Goal: Transaction & Acquisition: Purchase product/service

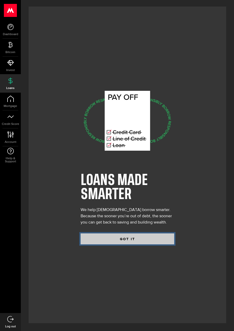
click at [124, 244] on button "GOT IT" at bounding box center [128, 239] width 94 height 11
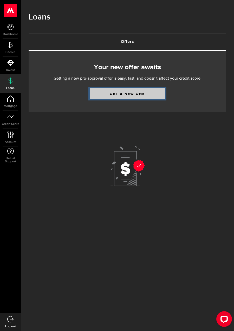
click at [104, 90] on link "Get a new one" at bounding box center [128, 93] width 76 height 11
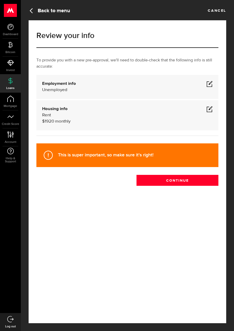
click at [94, 86] on div "Employment info Employed Hourly , (on maternity leave) undefined annually undef…" at bounding box center [127, 87] width 171 height 12
click at [67, 86] on div "Employment info Employed Hourly , (on maternity leave) undefined annually undef…" at bounding box center [127, 87] width 171 height 12
click at [212, 81] on span at bounding box center [210, 84] width 6 height 6
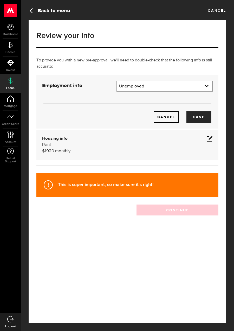
click at [138, 91] on select "Employment type Employed [DEMOGRAPHIC_DATA] Pension Maternity Leave Disability …" at bounding box center [164, 86] width 95 height 11
click at [117, 81] on select "Employment type Employed [DEMOGRAPHIC_DATA] Pension Maternity Leave Disability …" at bounding box center [164, 86] width 95 height 11
select select "Self-Employed"
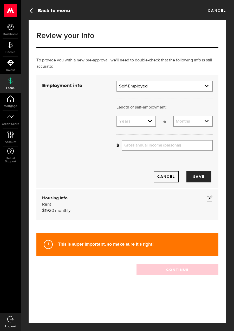
click at [137, 124] on select "Years 0 yrs 1 yr 2 yrs 3 yrs 4 yrs 5 yrs 6 yrs 7 yrs 8 yrs 9 yrs 10+ yrs" at bounding box center [136, 121] width 39 height 11
click at [117, 116] on select "Years 0 yrs 1 yr 2 yrs 3 yrs 4 yrs 5 yrs 6 yrs 7 yrs 8 yrs 9 yrs 10+ yrs" at bounding box center [136, 121] width 39 height 11
select select "3"
click at [182, 123] on select "Months 0 mos 1 mo 2 mos 3 mos 4 mos 5 mos 6 mos 7 mos 8 mos 9 mos 10 mos 11 mos" at bounding box center [193, 121] width 39 height 11
click at [174, 116] on select "Months 0 mos 1 mo 2 mos 3 mos 4 mos 5 mos 6 mos 7 mos 8 mos 9 mos 10 mos 11 mos" at bounding box center [193, 121] width 39 height 11
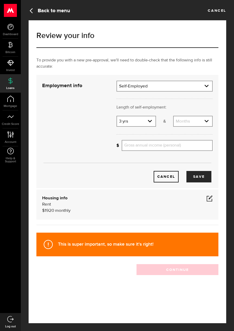
select select "1"
click at [141, 147] on input "Gross annual income (personal)" at bounding box center [167, 145] width 91 height 11
click at [200, 177] on button "Save" at bounding box center [199, 176] width 25 height 11
type input "41,000"
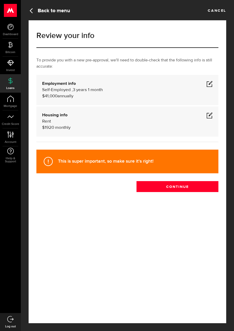
click at [211, 118] on span at bounding box center [210, 115] width 6 height 6
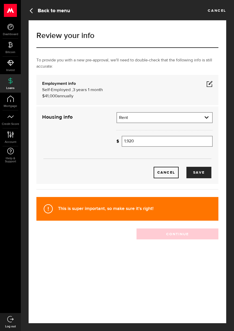
click at [174, 139] on input "1,920" at bounding box center [167, 141] width 91 height 11
type input "1"
type input "350"
click at [206, 174] on button "Save" at bounding box center [199, 172] width 25 height 11
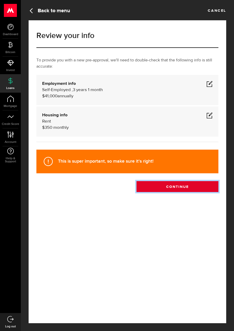
click at [169, 187] on button "Continue" at bounding box center [178, 186] width 82 height 11
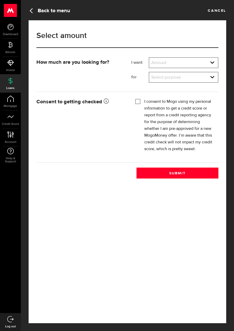
click at [205, 59] on select "Amount $500 $1000 $2000 $3000 $4000 $5000 $6000 $7000 $8000 $9000 $10000 $11000…" at bounding box center [183, 63] width 69 height 11
click at [149, 58] on select "Amount $500 $1000 $2000 $3000 $4000 $5000 $6000 $7000 $8000 $9000 $10000 $11000…" at bounding box center [183, 63] width 69 height 11
select select "7000"
click at [198, 80] on select "Select purpose Credit Card Refinancing/Pay Off Credit Cards Debt Consolidation …" at bounding box center [183, 77] width 69 height 11
click at [149, 72] on select "Select purpose Credit Card Refinancing/Pay Off Credit Cards Debt Consolidation …" at bounding box center [183, 77] width 69 height 11
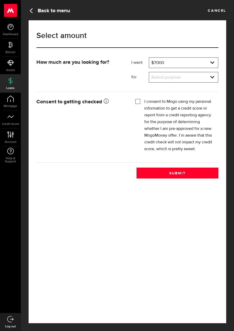
select select "Other Purpose"
click at [137, 99] on input "I consent to Mogo using my personal information to get a credit score or report…" at bounding box center [137, 100] width 5 height 5
checkbox input "true"
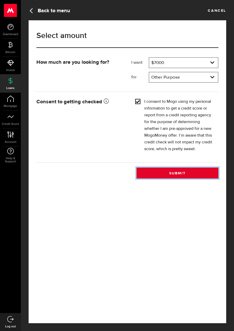
click at [187, 175] on button "Submit" at bounding box center [178, 173] width 82 height 11
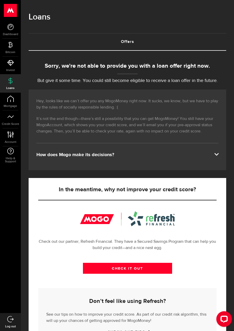
scroll to position [2, 0]
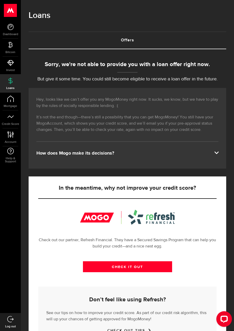
click at [209, 153] on div "How does Mogo make its decisions?" at bounding box center [127, 153] width 182 height 6
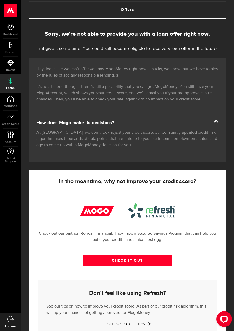
scroll to position [0, 0]
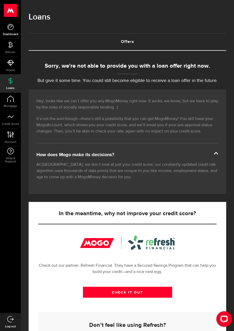
click at [8, 28] on use at bounding box center [10, 27] width 6 height 6
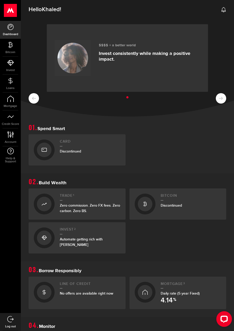
click at [223, 98] on ul at bounding box center [128, 97] width 198 height 7
click at [10, 47] on icon at bounding box center [10, 45] width 7 height 7
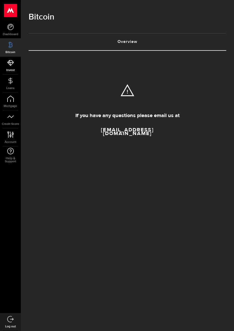
click at [14, 64] on icon at bounding box center [10, 63] width 7 height 7
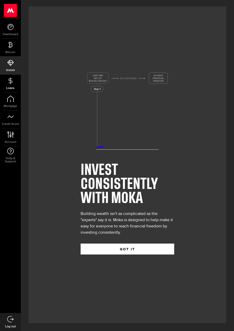
click at [12, 84] on link "Loans" at bounding box center [10, 84] width 21 height 18
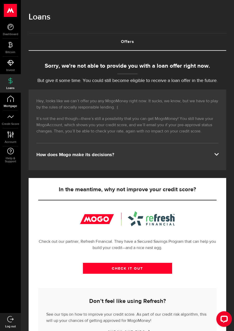
click at [12, 106] on span "Mortgage" at bounding box center [10, 106] width 21 height 3
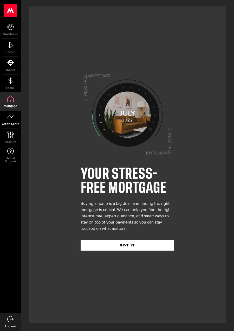
click at [10, 120] on link "Credit Score" at bounding box center [10, 120] width 21 height 18
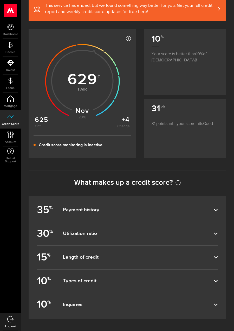
scroll to position [55, 0]
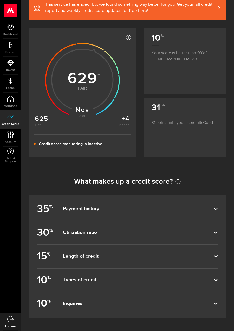
click at [83, 210] on dfn "Payment history" at bounding box center [138, 209] width 151 height 6
click at [0, 0] on input "35 % Payment history" at bounding box center [0, 0] width 0 height 0
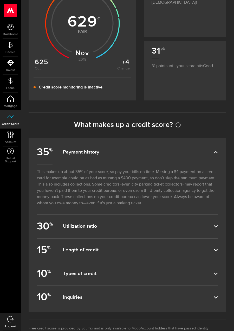
scroll to position [115, 0]
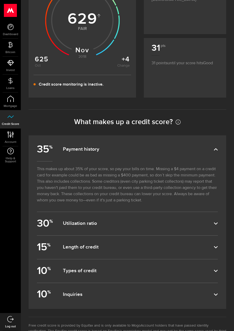
click at [59, 298] on label "10 % Inquiries" at bounding box center [127, 294] width 181 height 23
click at [0, 0] on input "10 % Inquiries" at bounding box center [0, 0] width 0 height 0
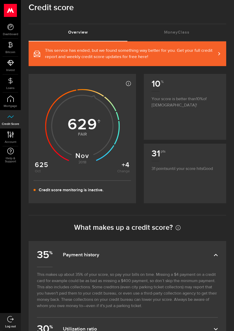
scroll to position [0, 0]
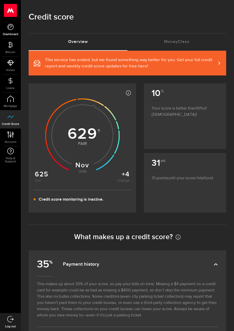
click at [11, 33] on span "Dashboard" at bounding box center [10, 34] width 21 height 3
